Goal: Task Accomplishment & Management: Use online tool/utility

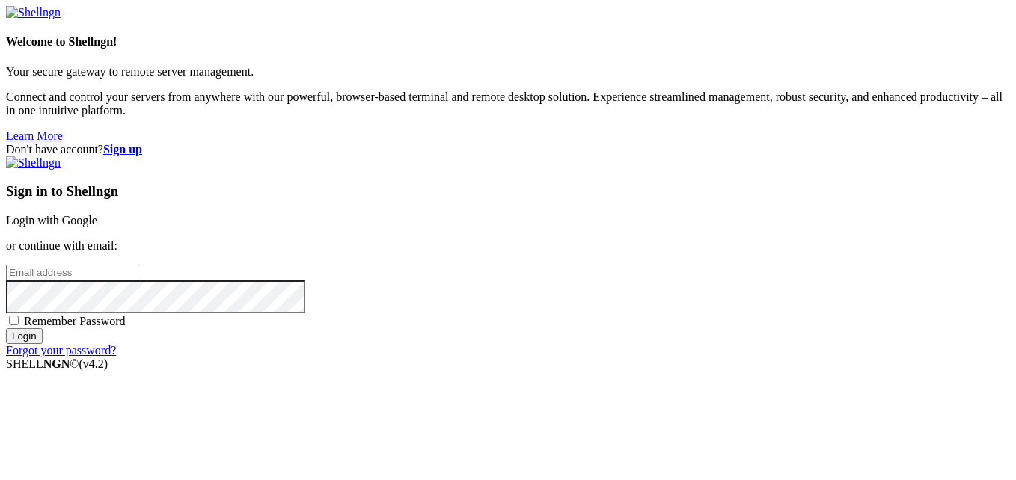
click at [97, 214] on link "Login with Google" at bounding box center [51, 220] width 91 height 13
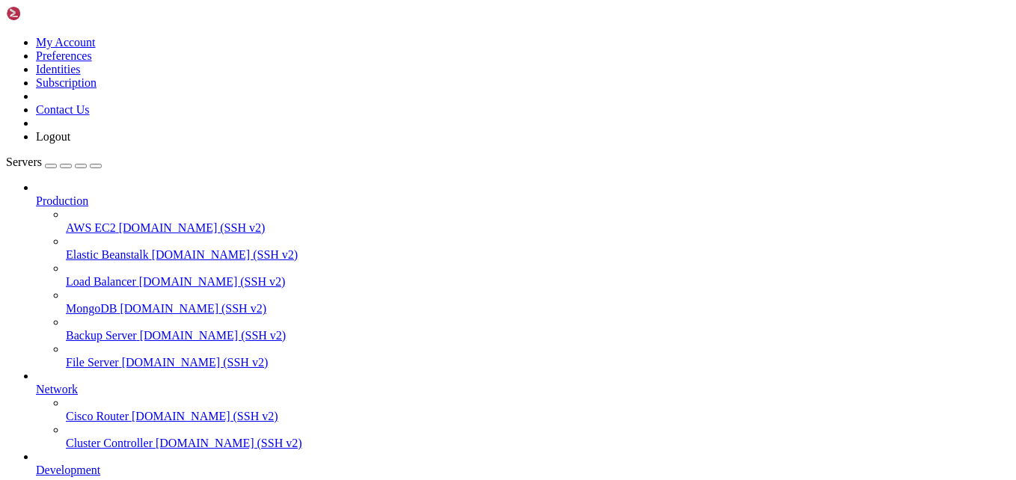
scroll to position [4527, 0]
drag, startPoint x: 215, startPoint y: 897, endPoint x: 398, endPoint y: 1148, distance: 311.1
drag, startPoint x: 96, startPoint y: 895, endPoint x: 52, endPoint y: 928, distance: 56.1
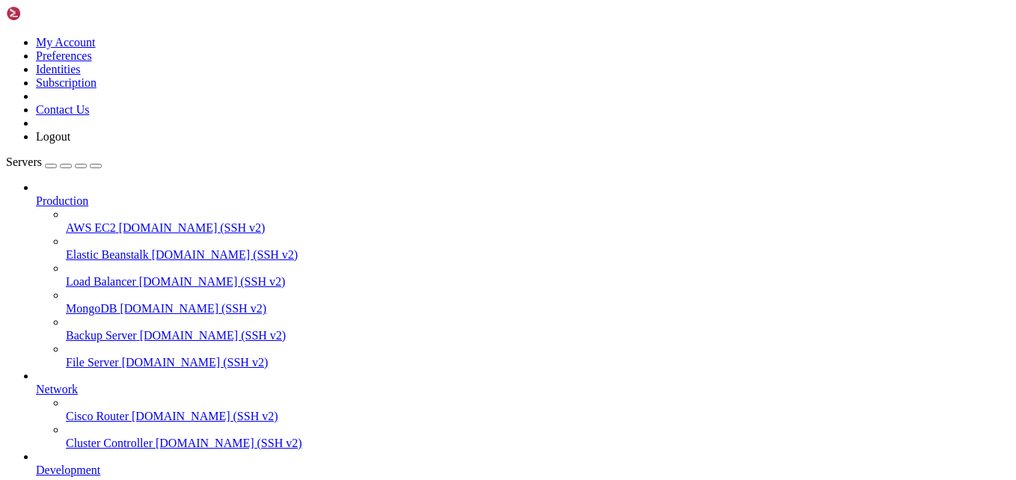
drag, startPoint x: 180, startPoint y: 960, endPoint x: 46, endPoint y: 920, distance: 140.4
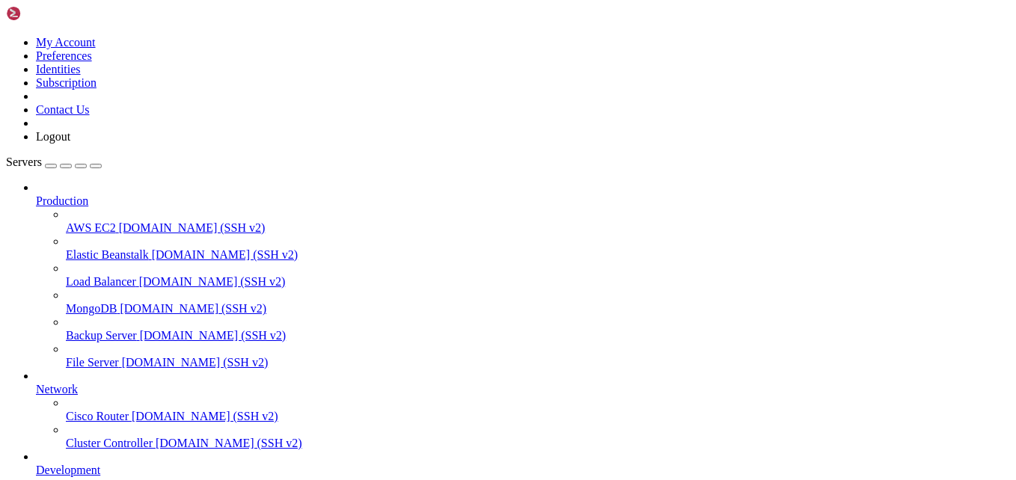
drag, startPoint x: 64, startPoint y: 979, endPoint x: 13, endPoint y: 975, distance: 50.3
drag, startPoint x: 164, startPoint y: 996, endPoint x: 121, endPoint y: 988, distance: 43.4
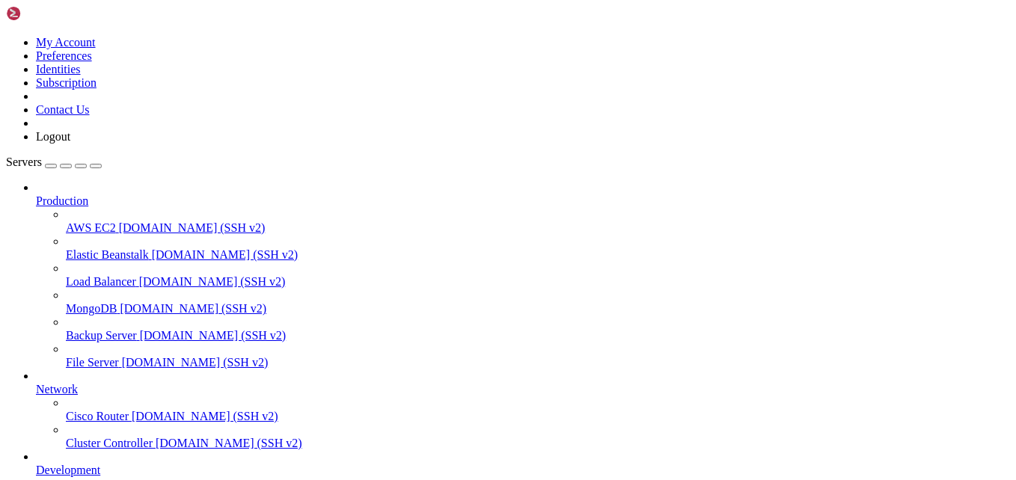
scroll to position [5405, 0]
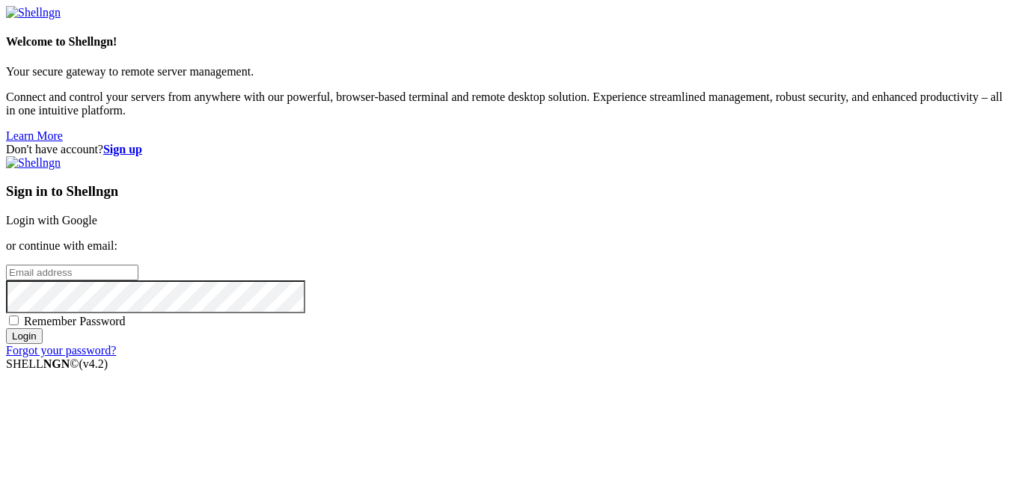
click at [97, 214] on link "Login with Google" at bounding box center [51, 220] width 91 height 13
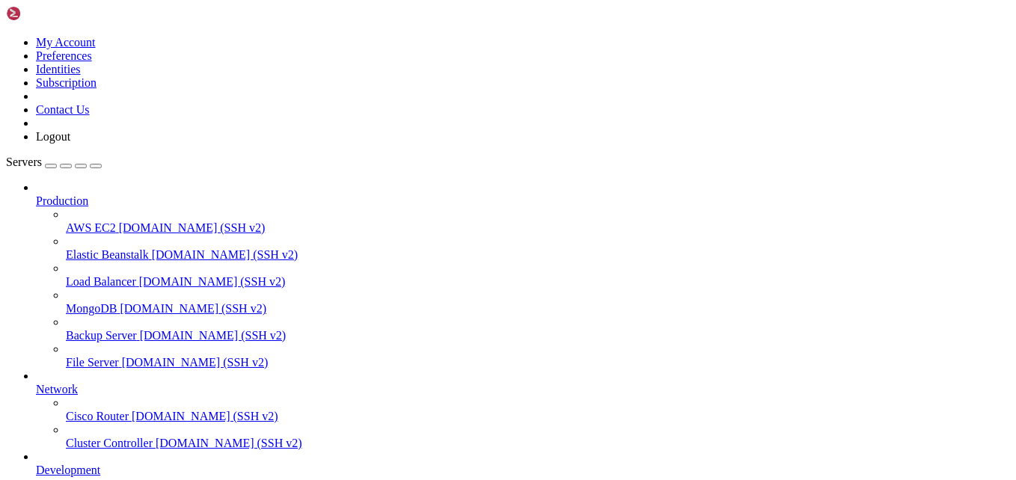
scroll to position [5405, 0]
drag, startPoint x: 206, startPoint y: 918, endPoint x: 96, endPoint y: 946, distance: 113.6
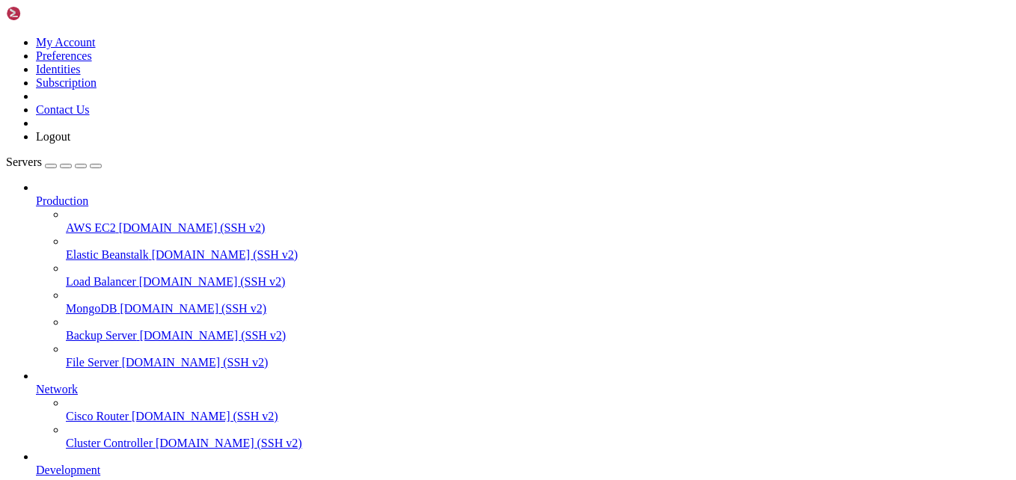
scroll to position [5519, 0]
drag, startPoint x: 321, startPoint y: 944, endPoint x: 233, endPoint y: 910, distance: 94.5
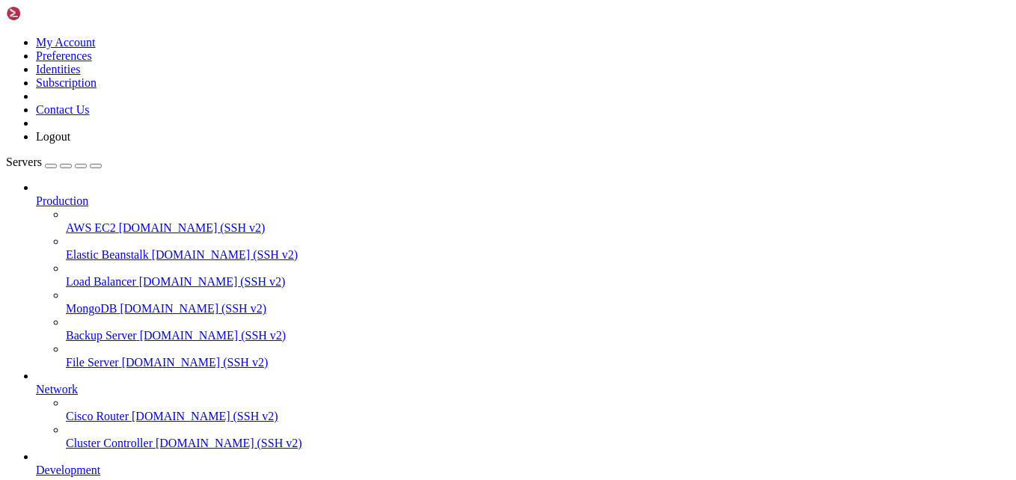
drag, startPoint x: 153, startPoint y: 1090, endPoint x: 104, endPoint y: 1029, distance: 78.3
drag, startPoint x: 135, startPoint y: 1033, endPoint x: 88, endPoint y: 998, distance: 58.8
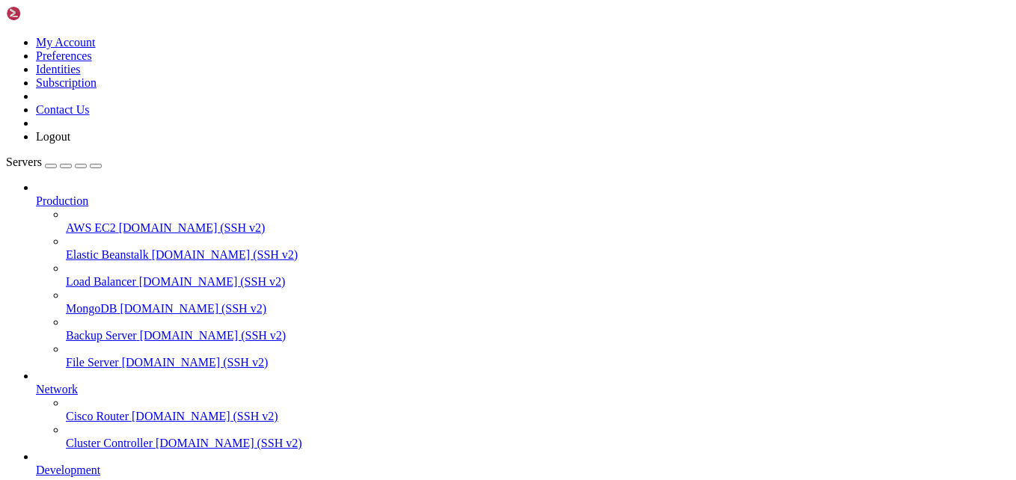
scroll to position [5214, 0]
drag, startPoint x: 88, startPoint y: 998, endPoint x: 60, endPoint y: 890, distance: 111.4
drag, startPoint x: 573, startPoint y: 1216, endPoint x: 16, endPoint y: 1217, distance: 557.3
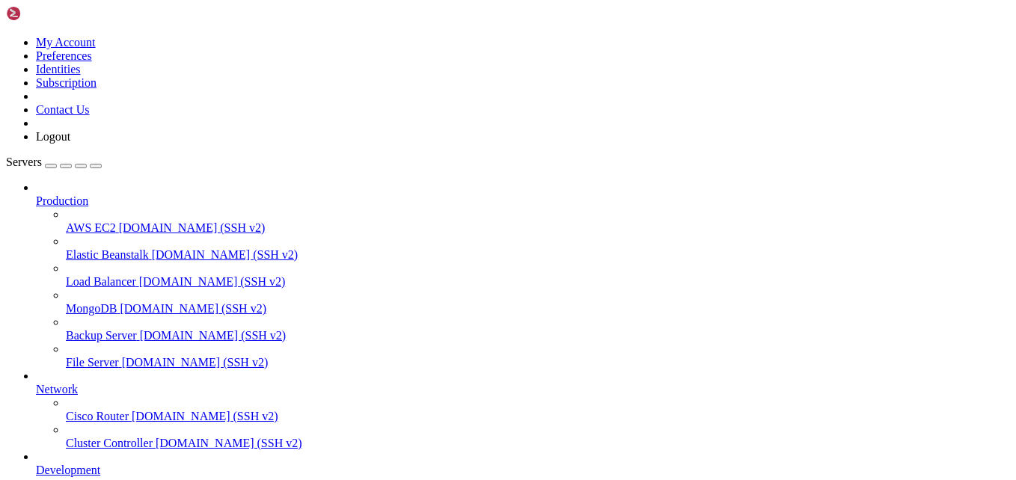
drag, startPoint x: 594, startPoint y: 1334, endPoint x: 327, endPoint y: 1210, distance: 294.2
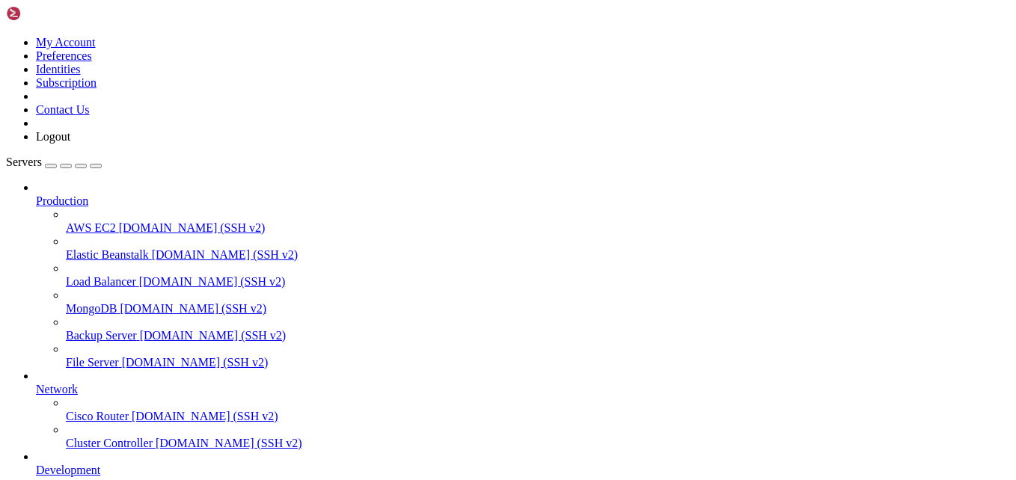
drag, startPoint x: 327, startPoint y: 1210, endPoint x: 295, endPoint y: 1153, distance: 66.0
